Goal: Transaction & Acquisition: Purchase product/service

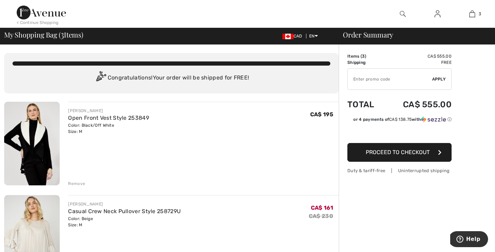
click at [79, 182] on div "Remove" at bounding box center [76, 184] width 17 height 6
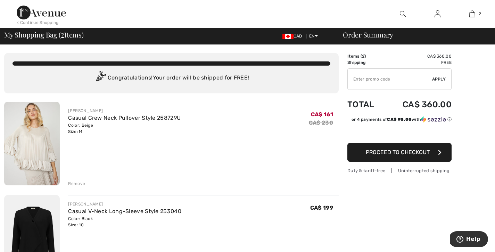
click at [81, 182] on div "Remove" at bounding box center [76, 184] width 17 height 6
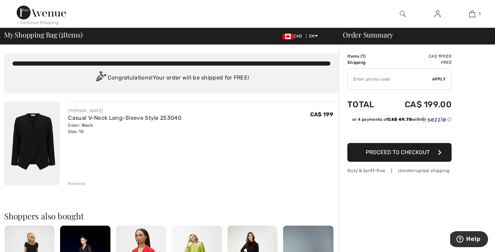
click at [40, 142] on img at bounding box center [32, 144] width 56 height 84
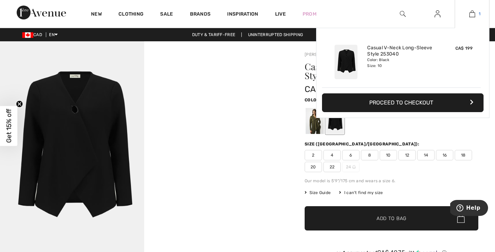
click at [473, 13] on img at bounding box center [472, 14] width 6 height 8
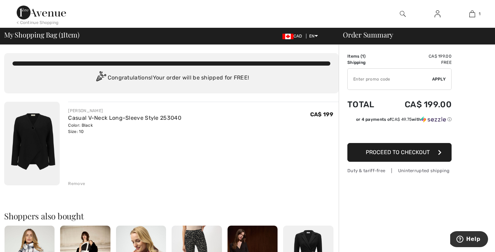
click at [77, 184] on div "Remove" at bounding box center [76, 184] width 17 height 6
